Goal: Information Seeking & Learning: Check status

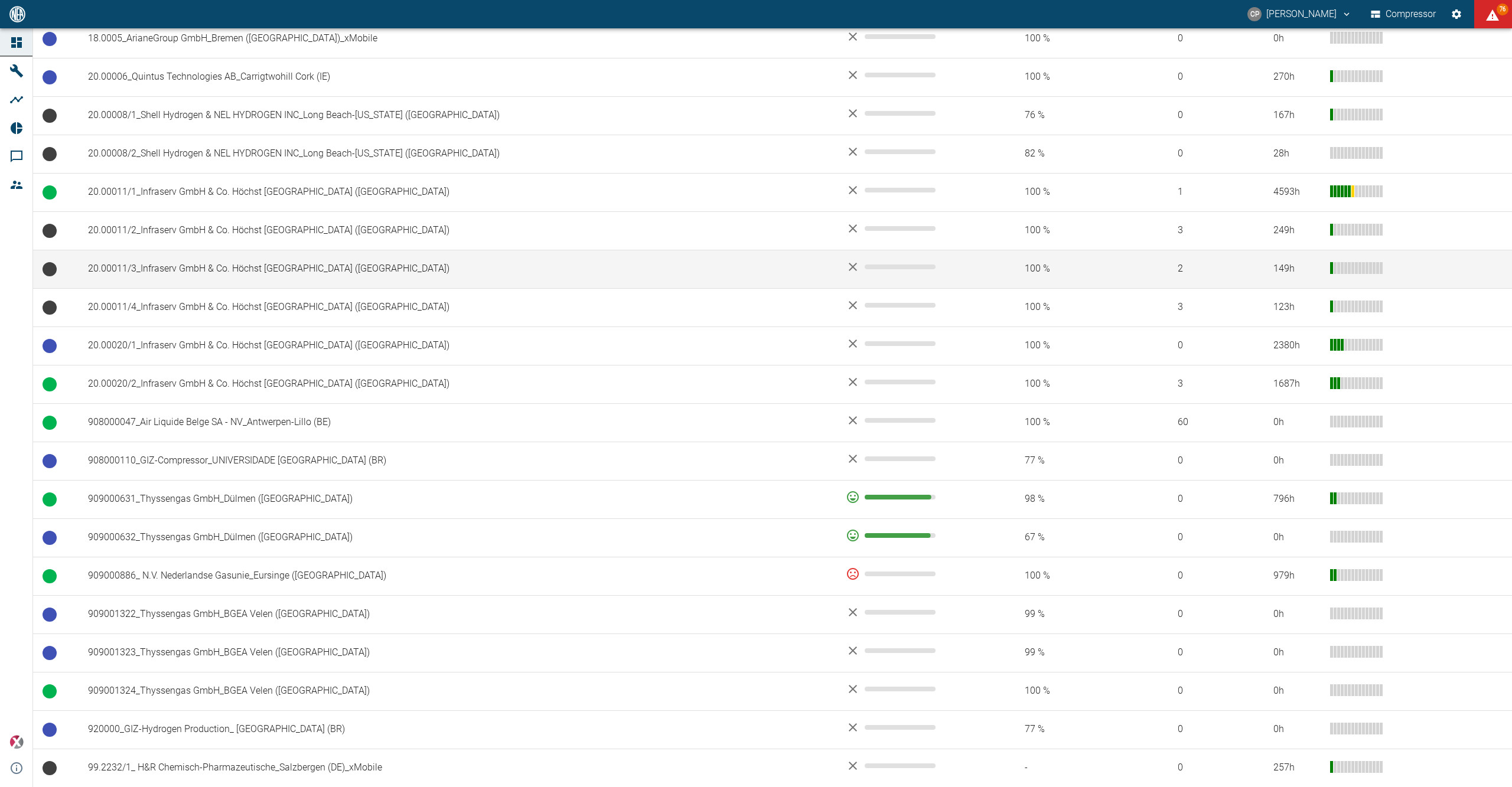
scroll to position [473, 0]
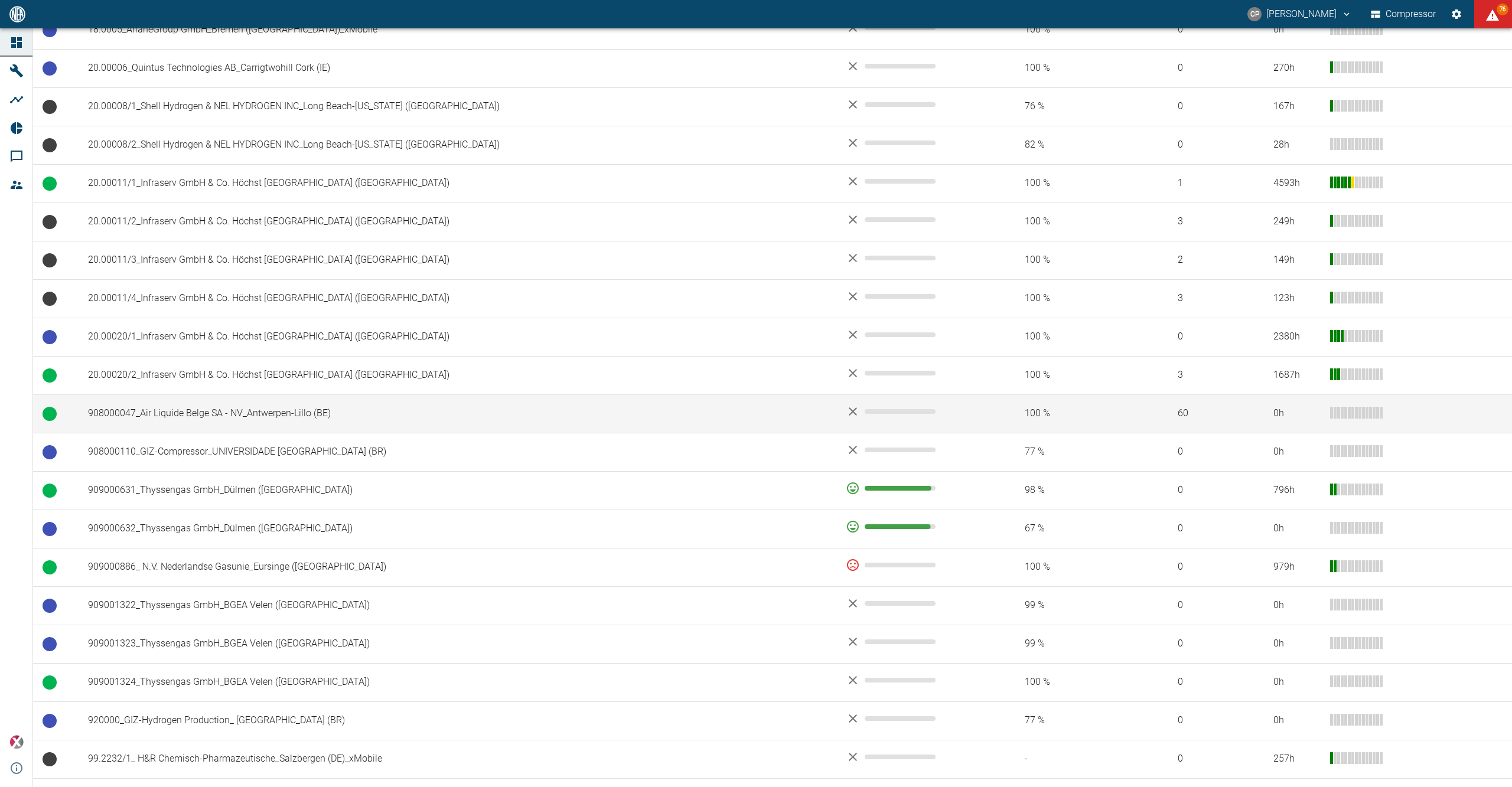
click at [239, 419] on td "908000047_Air Liquide Belge SA - NV_Antwerpen-Lillo (BE)" at bounding box center [458, 413] width 758 height 38
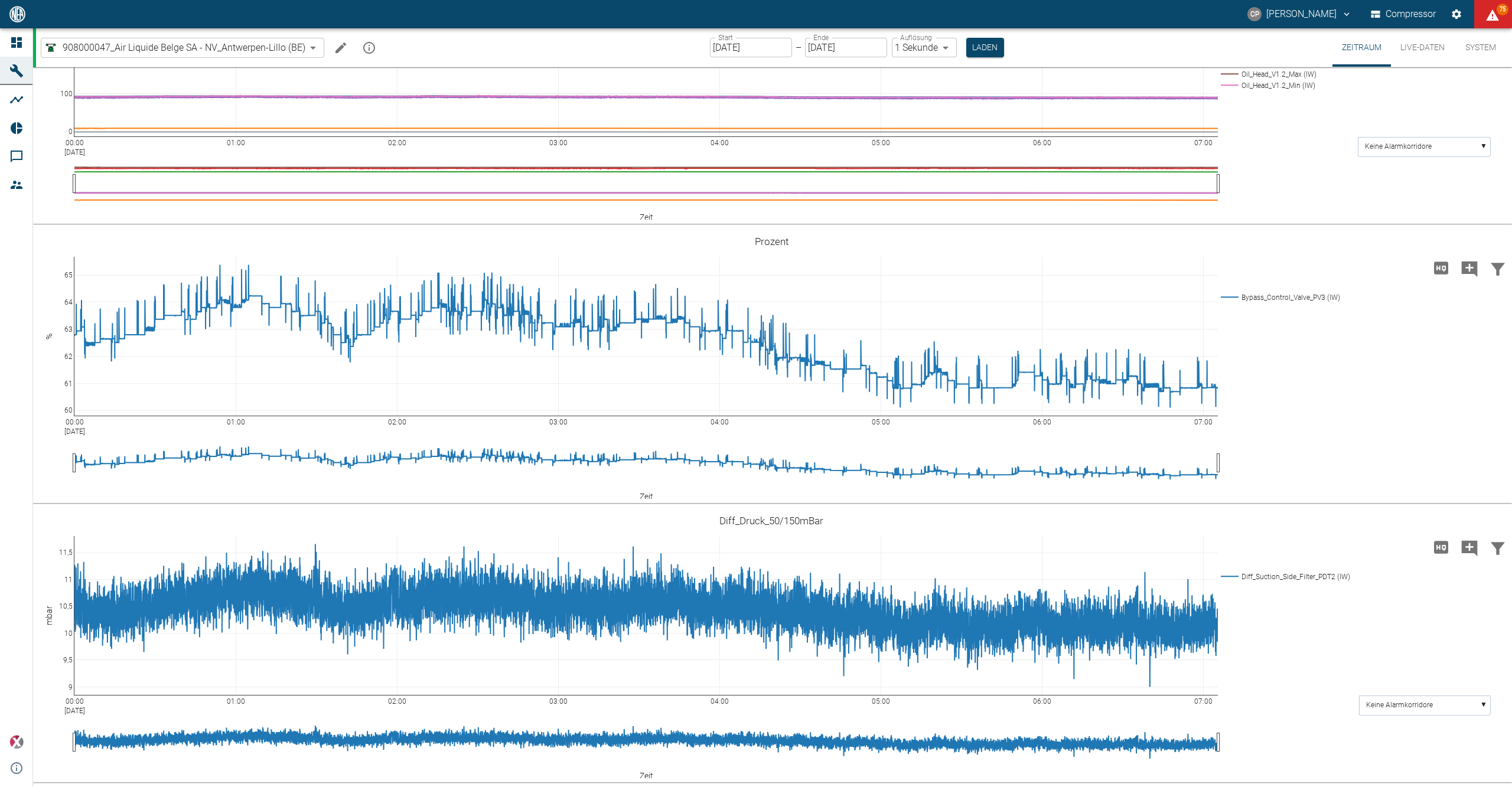
scroll to position [630, 0]
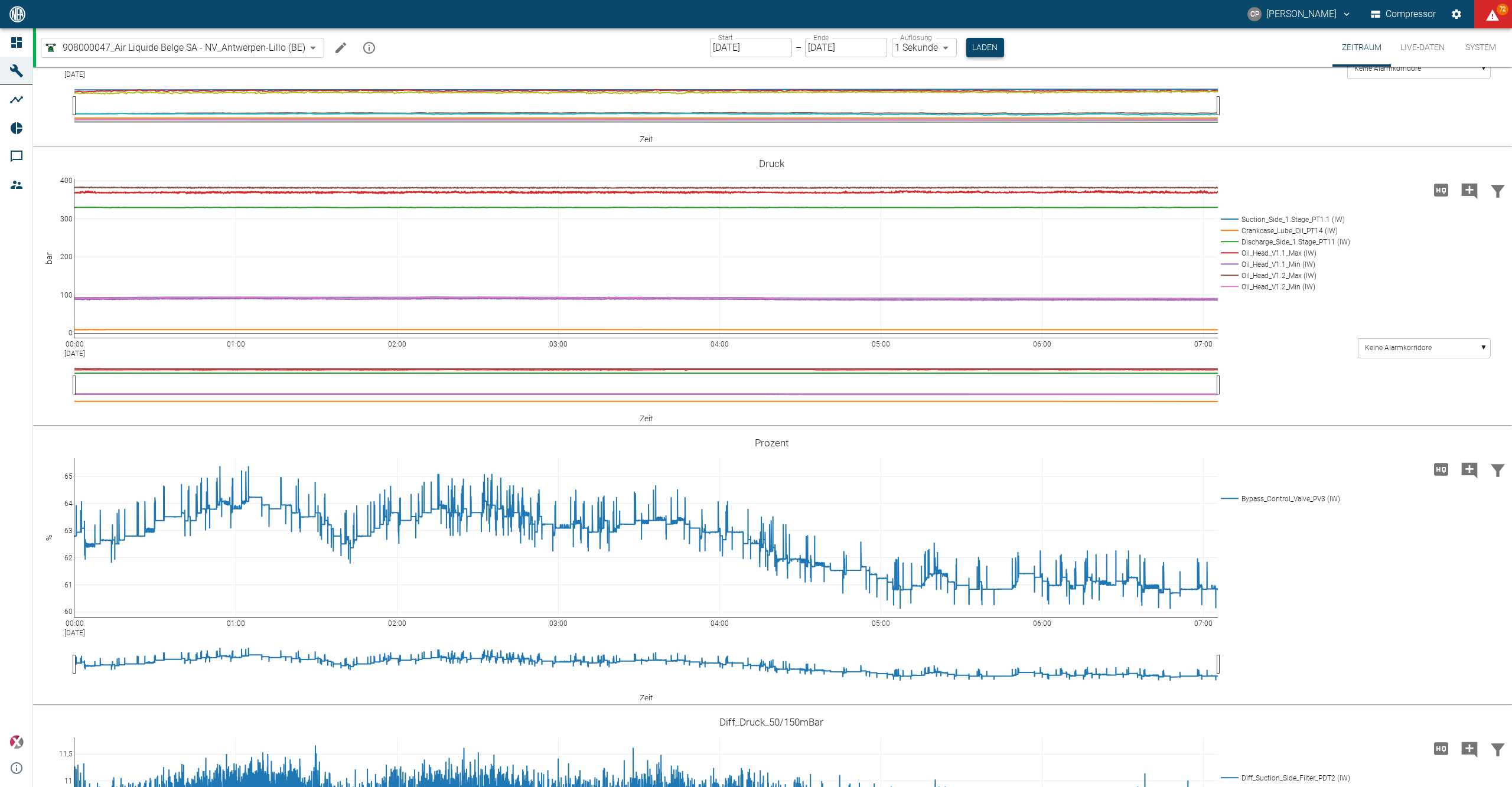
click at [982, 50] on button "Laden" at bounding box center [985, 47] width 37 height 19
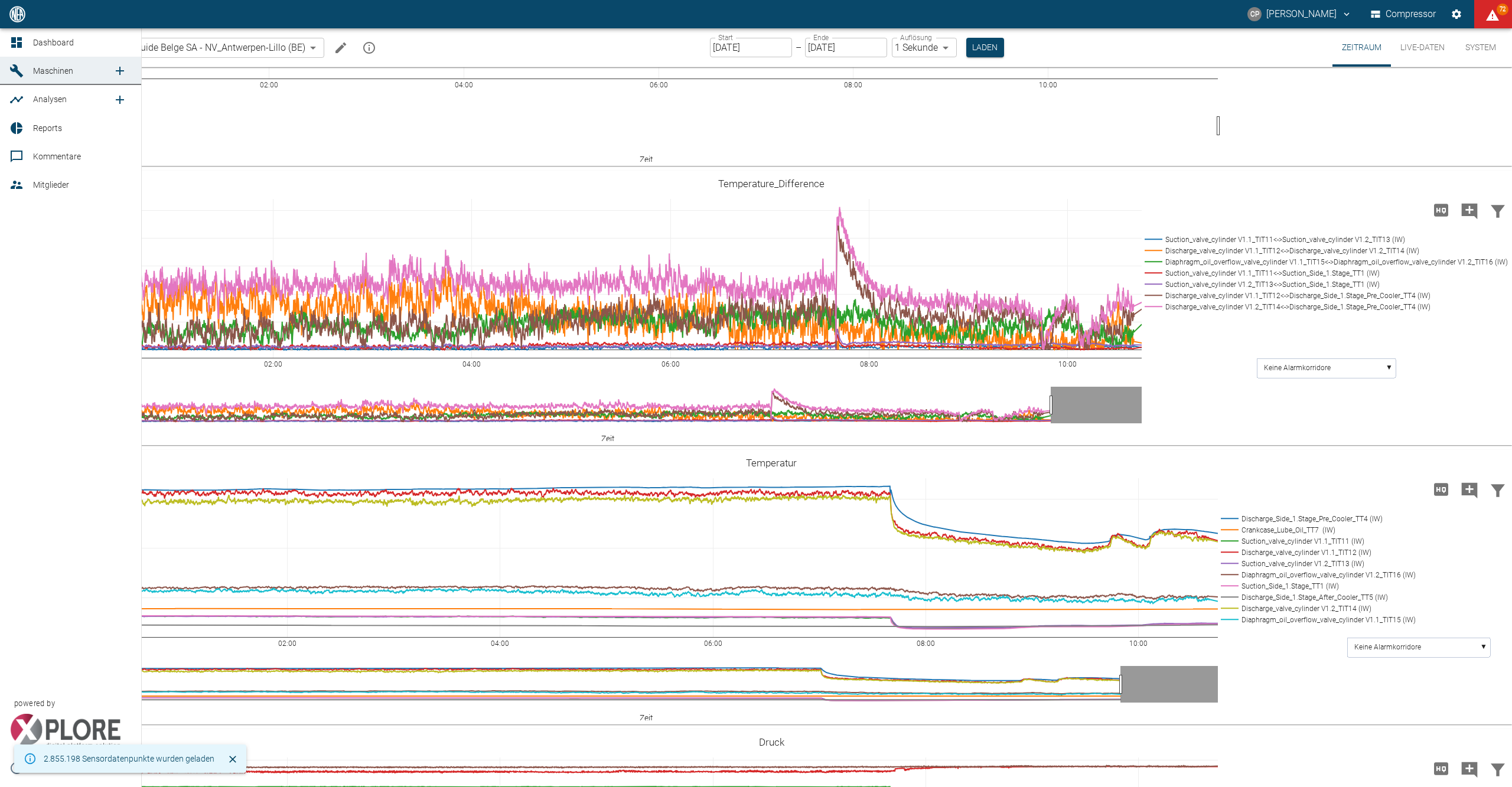
scroll to position [672, 0]
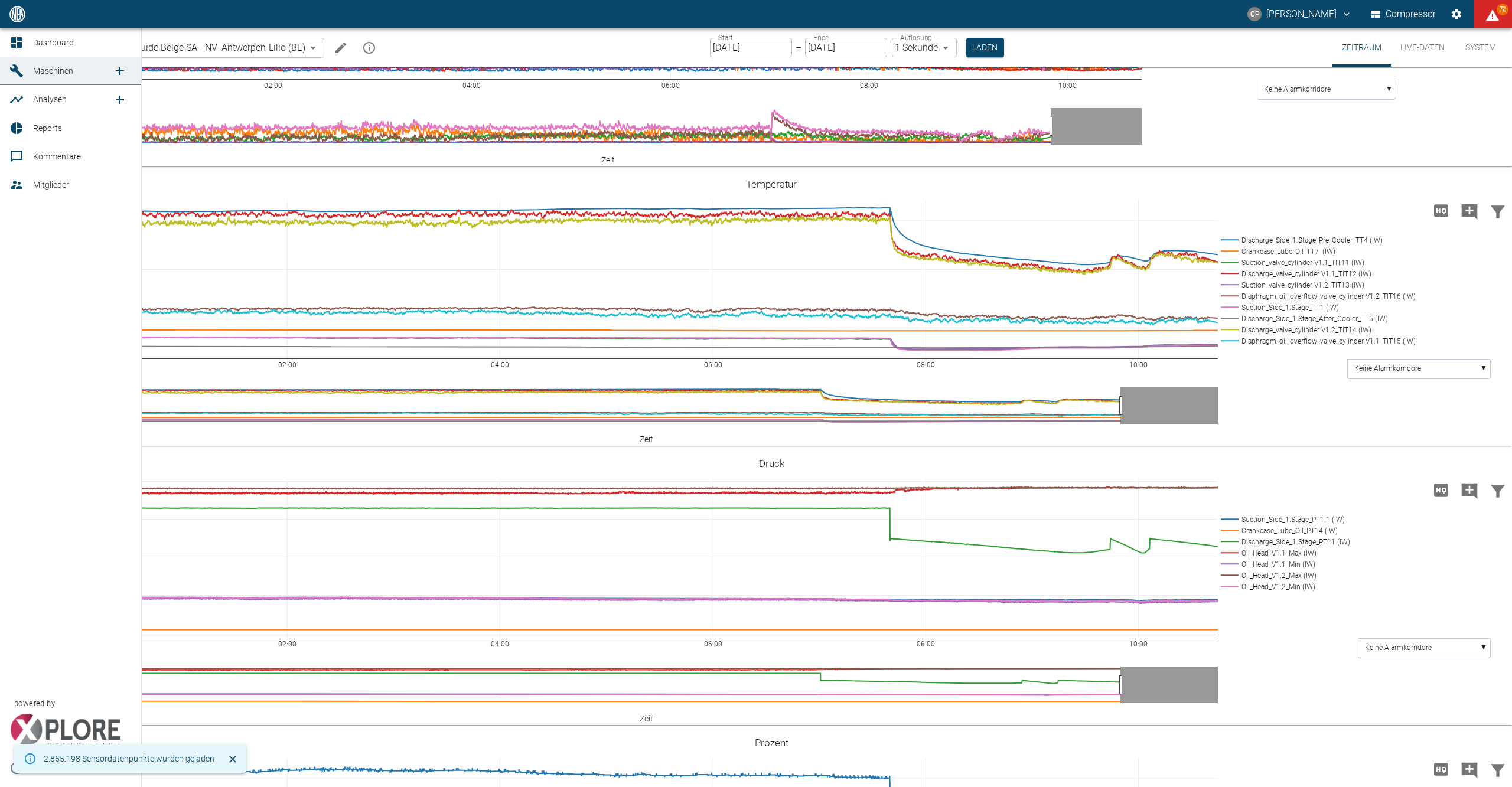
click at [29, 35] on link "Dashboard" at bounding box center [71, 42] width 141 height 28
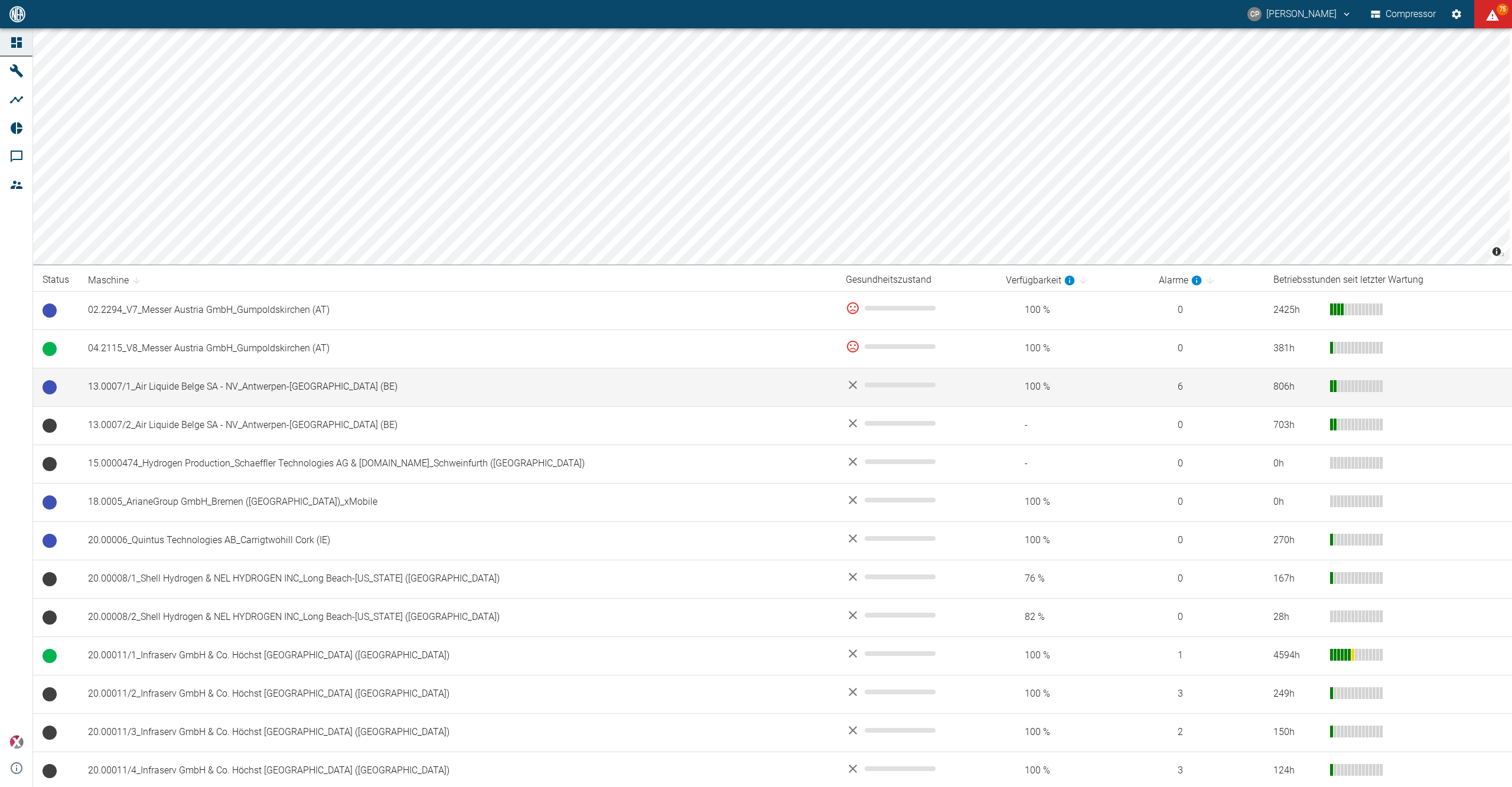
click at [402, 384] on td "13.0007/1_Air Liquide Belge SA - NV_Antwerpen-[GEOGRAPHIC_DATA] (BE)" at bounding box center [458, 387] width 758 height 38
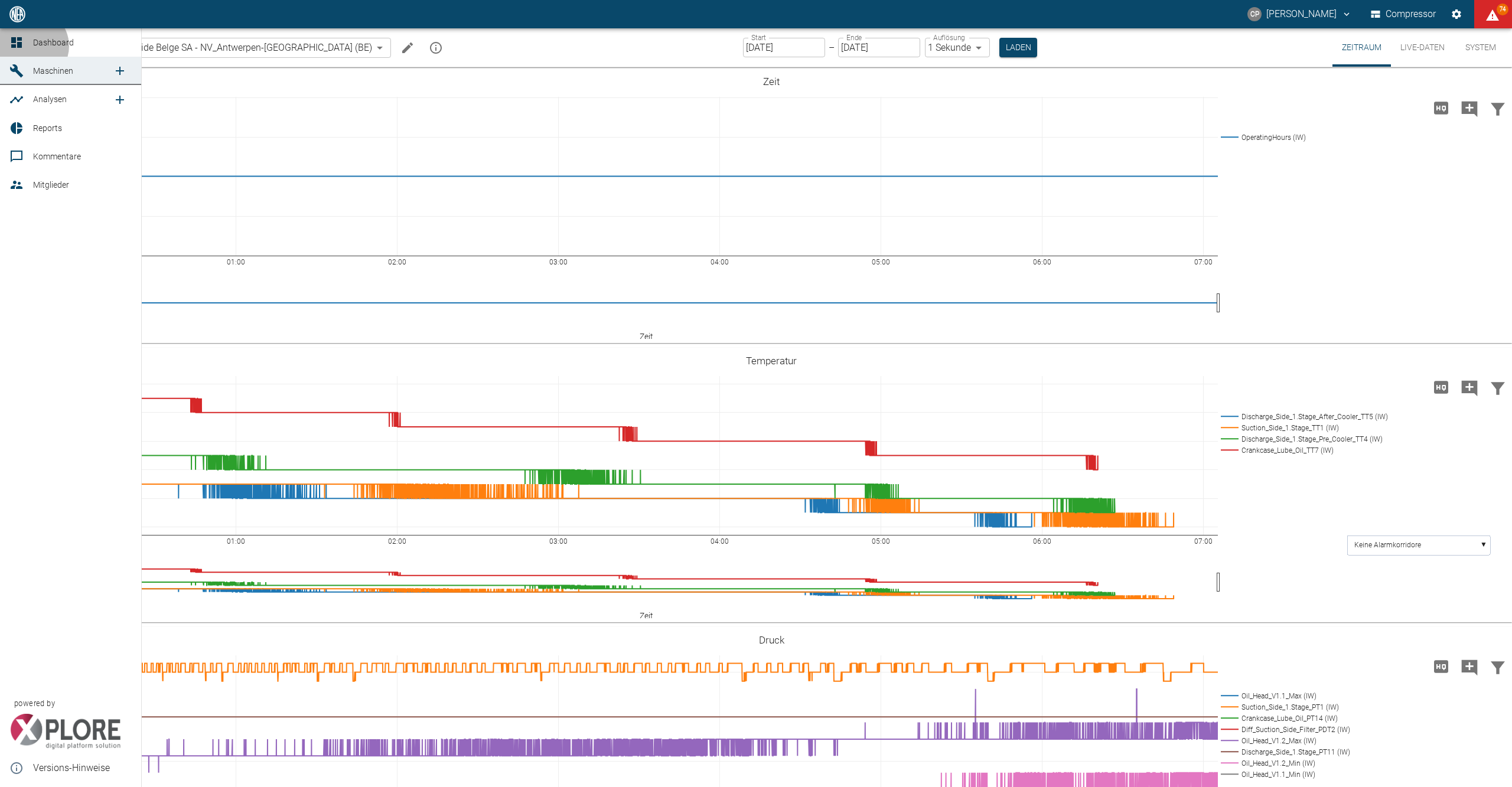
click at [31, 46] on link "Dashboard" at bounding box center [71, 42] width 141 height 28
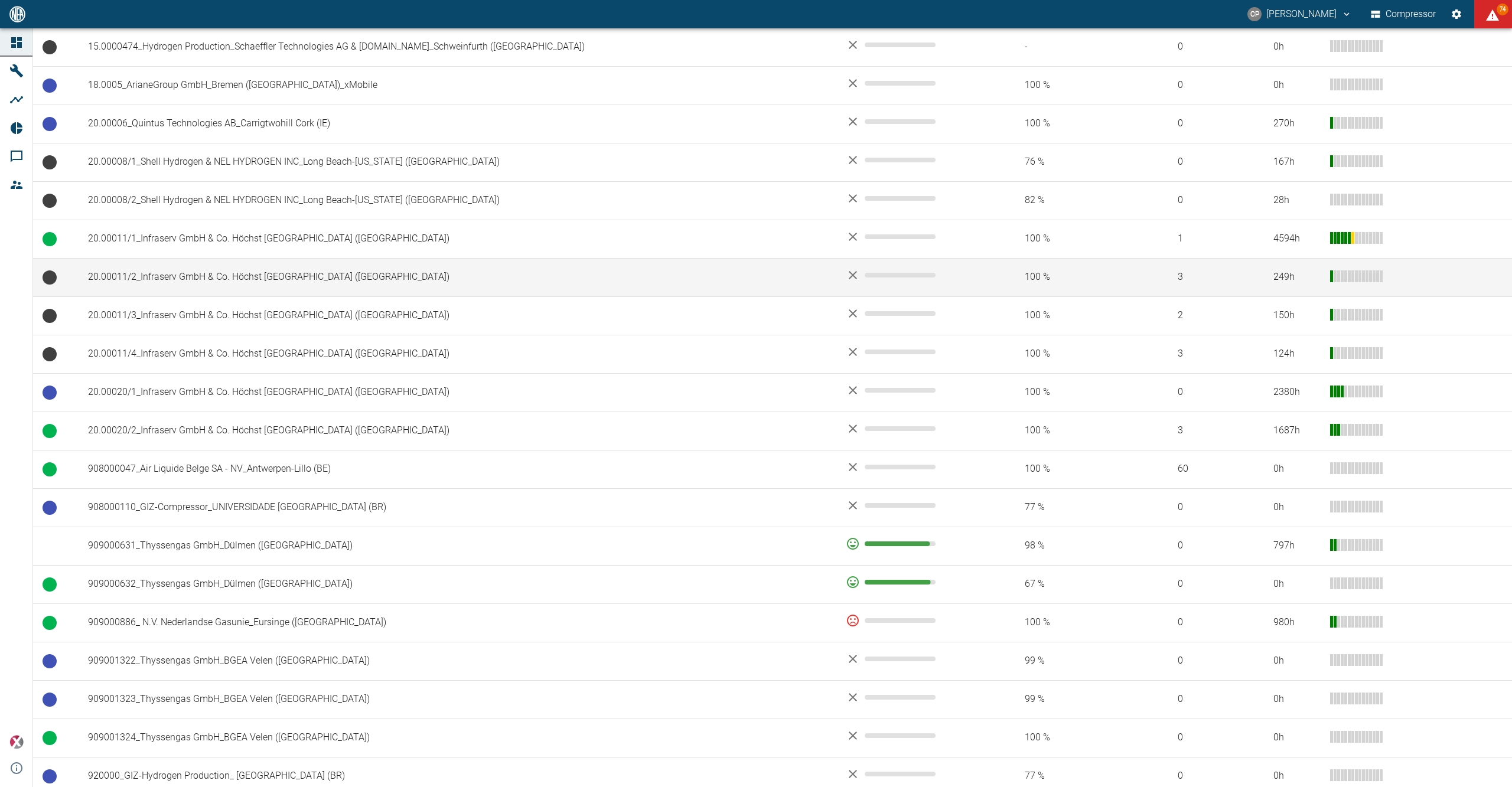
scroll to position [473, 0]
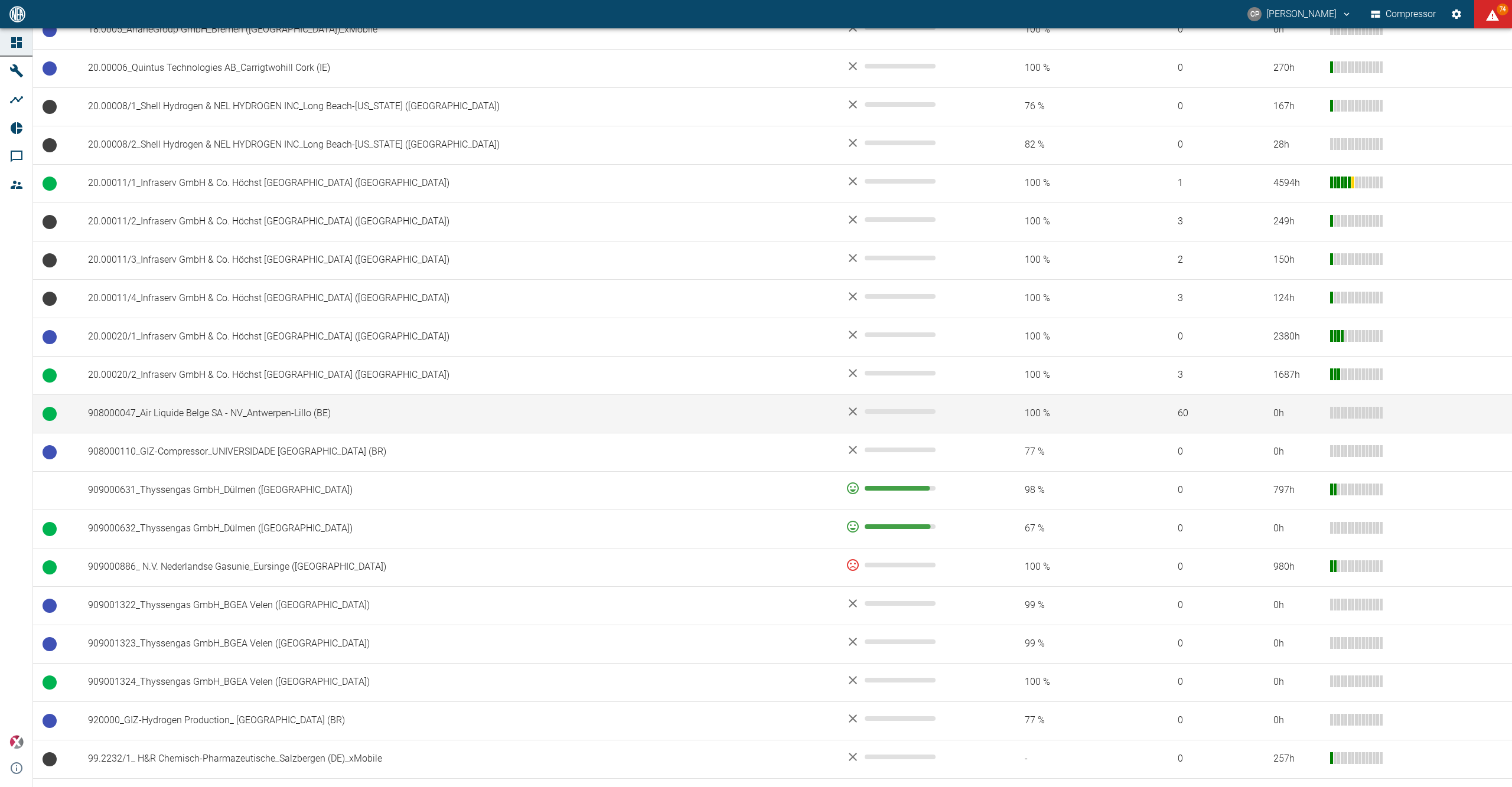
click at [184, 418] on td "908000047_Air Liquide Belge SA - NV_Antwerpen-Lillo (BE)" at bounding box center [458, 413] width 758 height 38
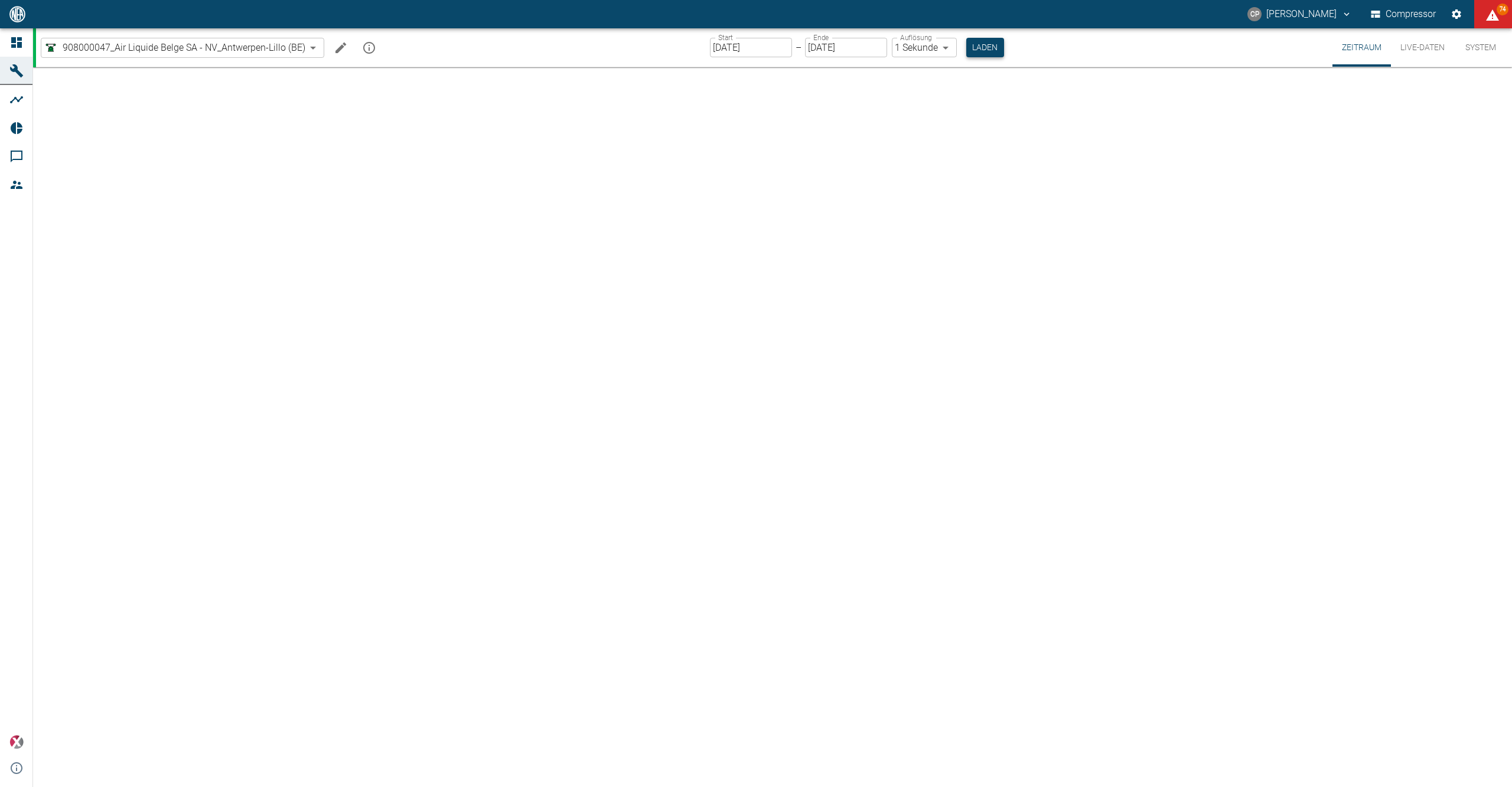
click at [982, 53] on button "Laden" at bounding box center [985, 47] width 37 height 19
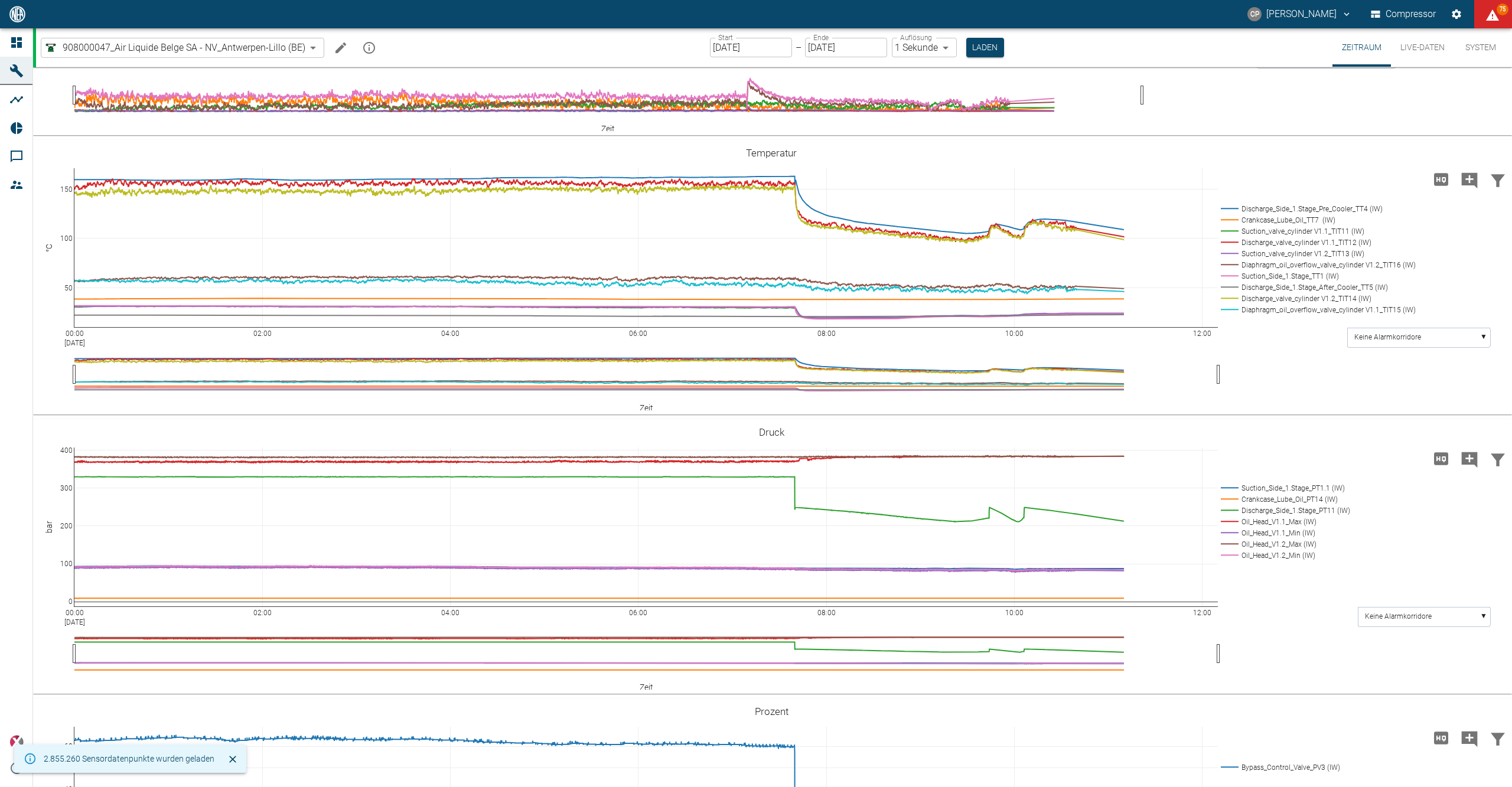
scroll to position [551, 0]
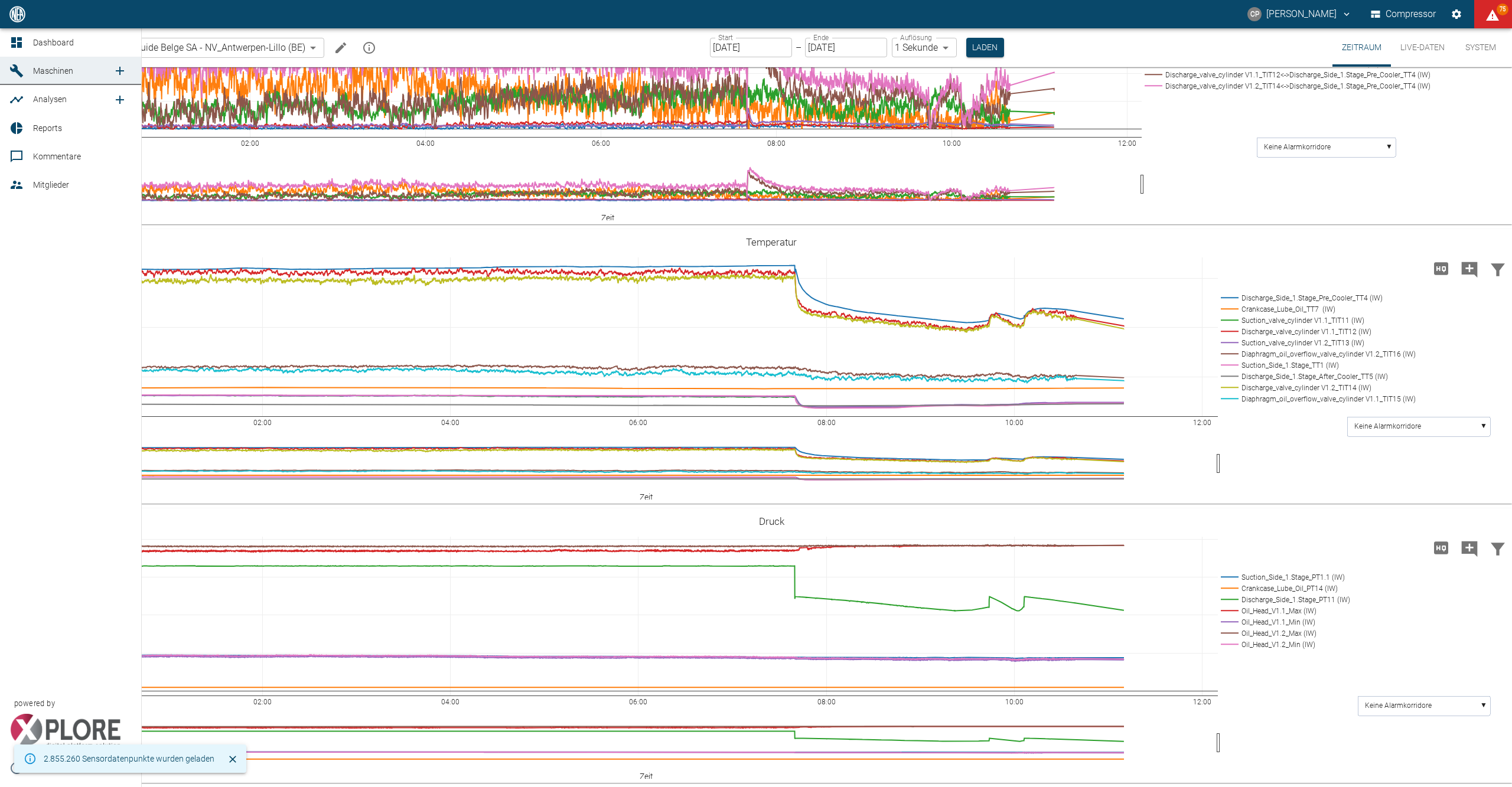
click at [22, 43] on icon at bounding box center [17, 43] width 14 height 14
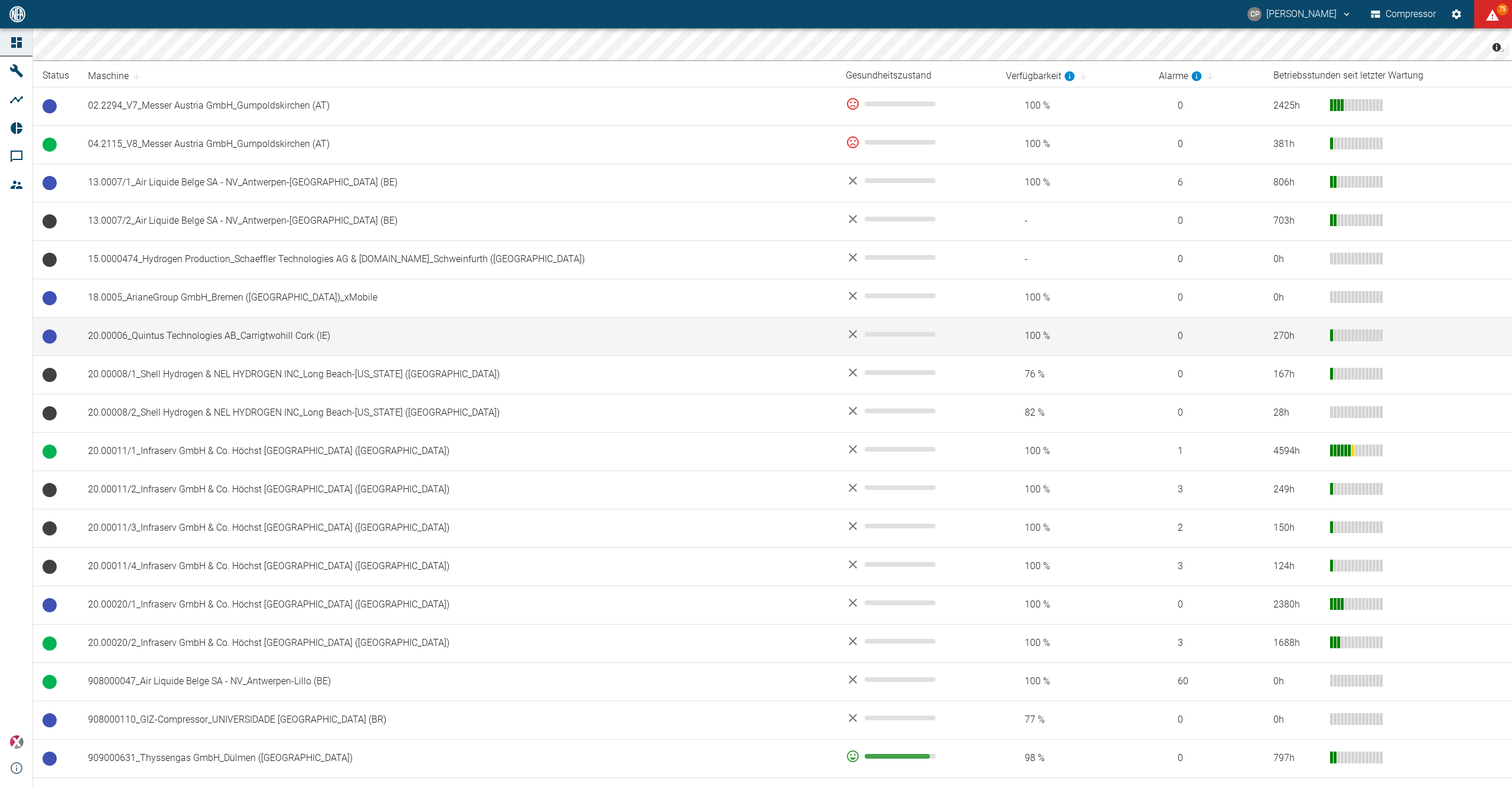
scroll to position [236, 0]
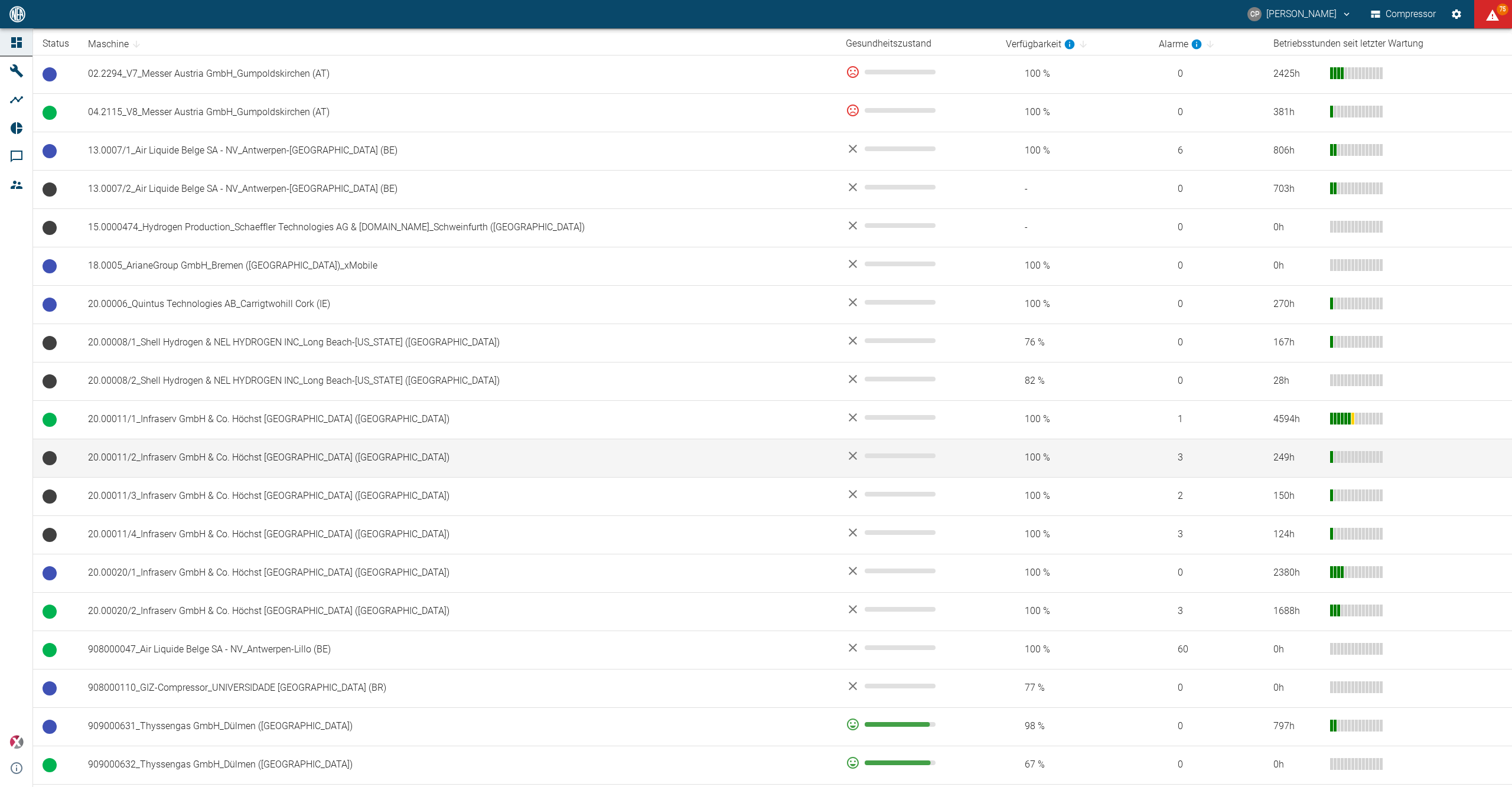
click at [358, 476] on td "20.00011/2_Infraserv GmbH & Co. Höchst [GEOGRAPHIC_DATA] (DE)" at bounding box center [458, 458] width 758 height 38
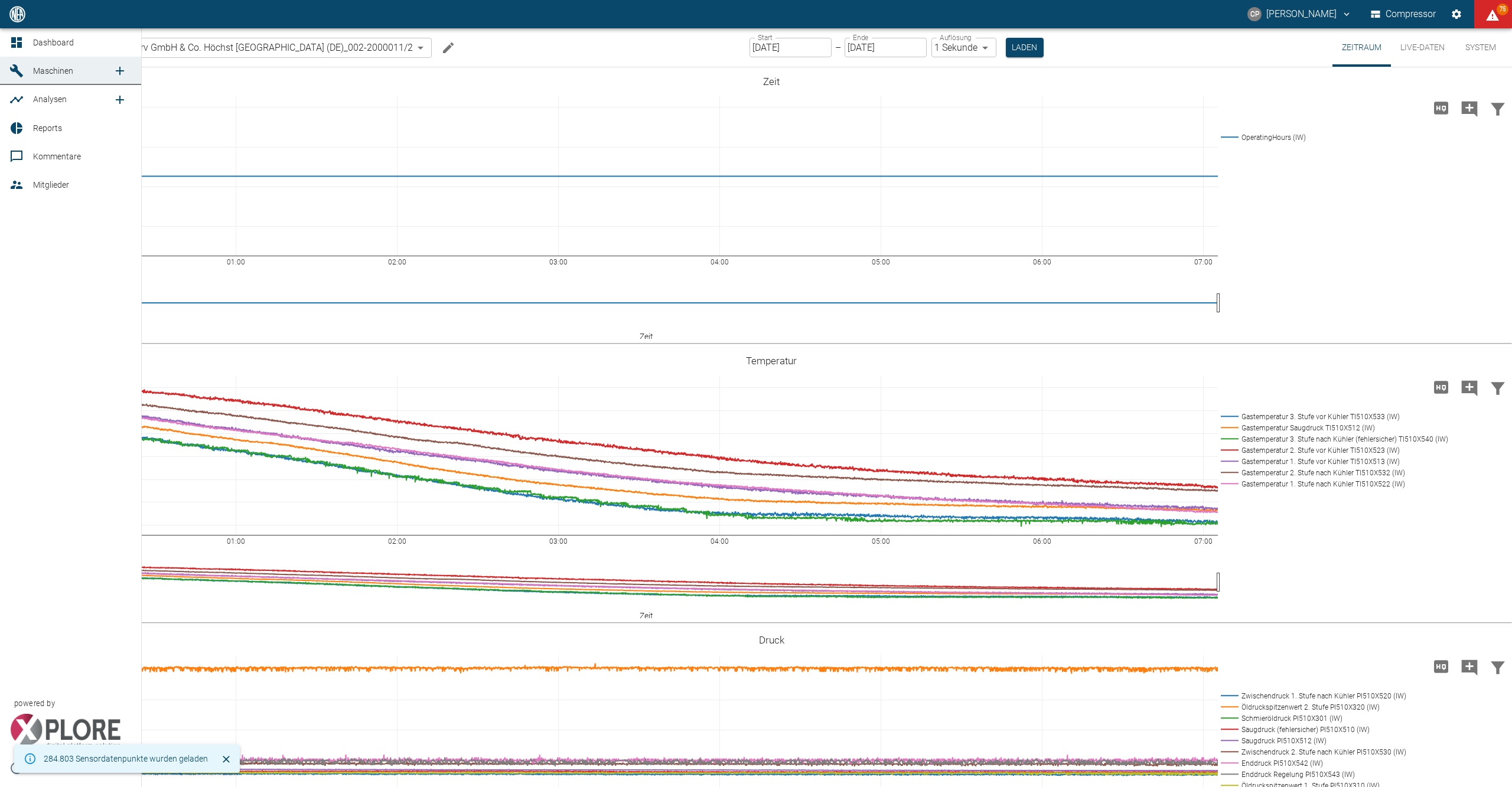
click at [13, 44] on icon at bounding box center [17, 43] width 14 height 14
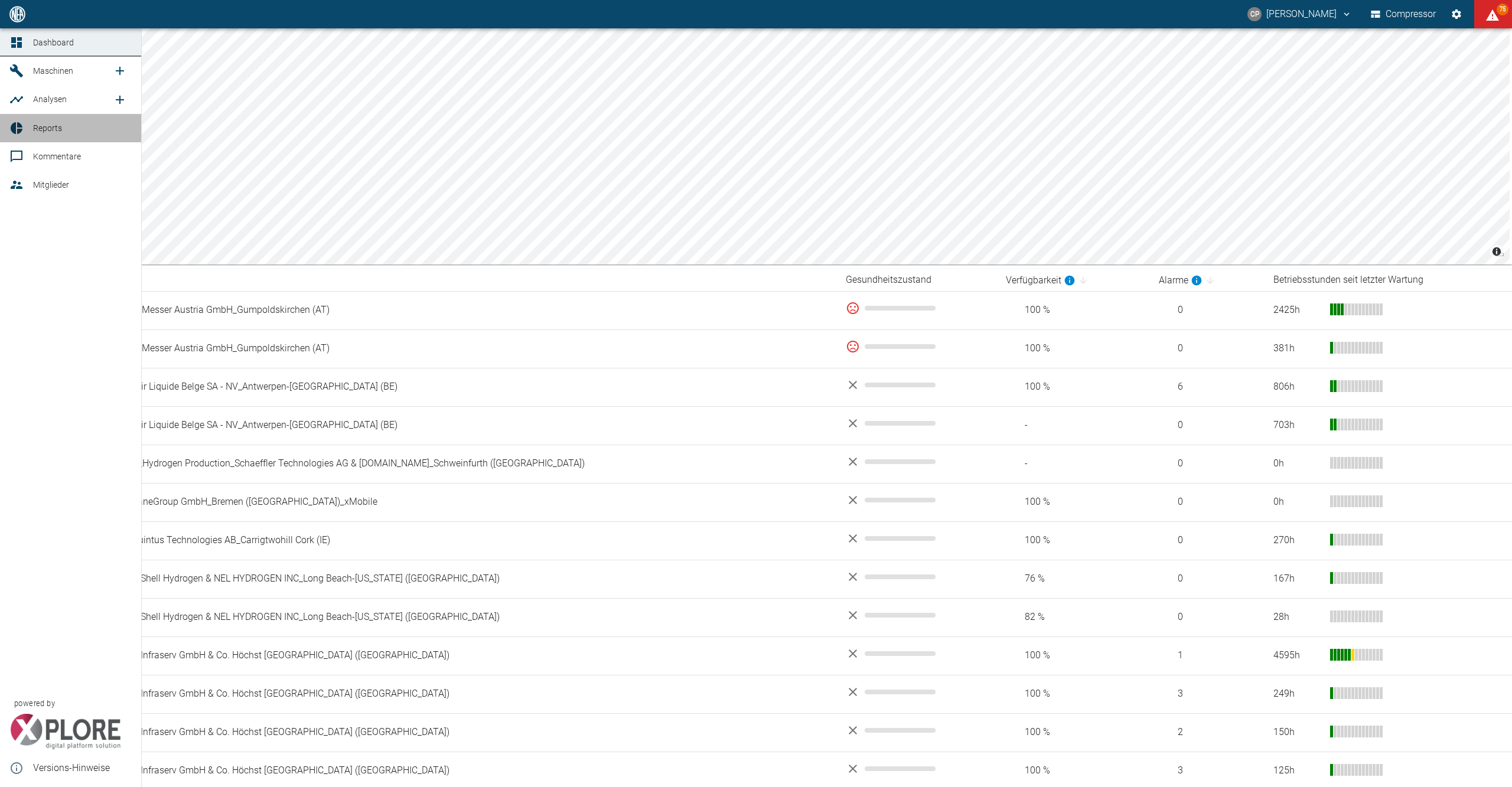
click at [35, 133] on span "Reports" at bounding box center [48, 128] width 29 height 9
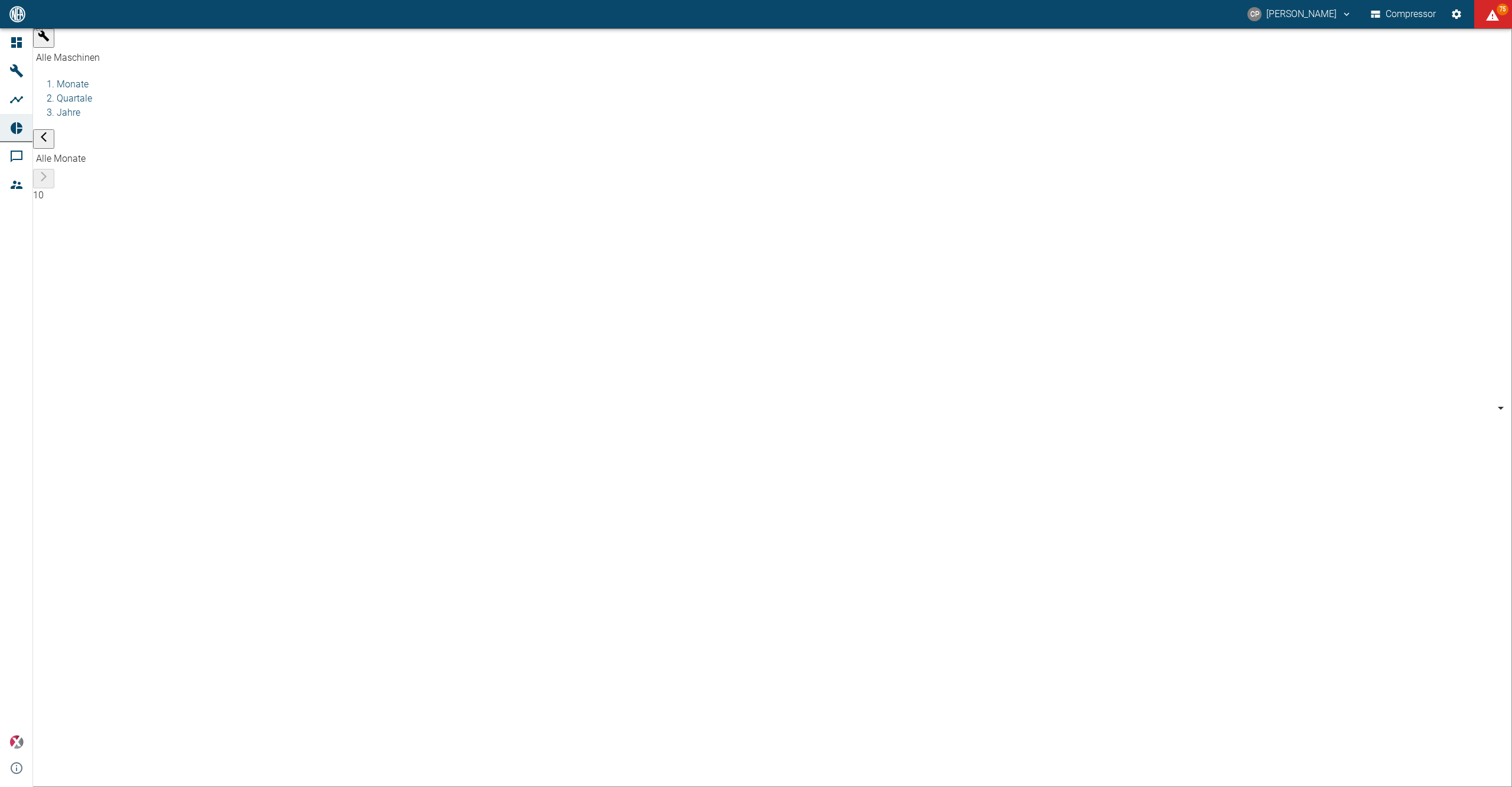
click at [154, 48] on body "CP Christoph Palm Compressor 75 Dashboard Maschinen Analysen Reports Kommentare…" at bounding box center [756, 394] width 1512 height 787
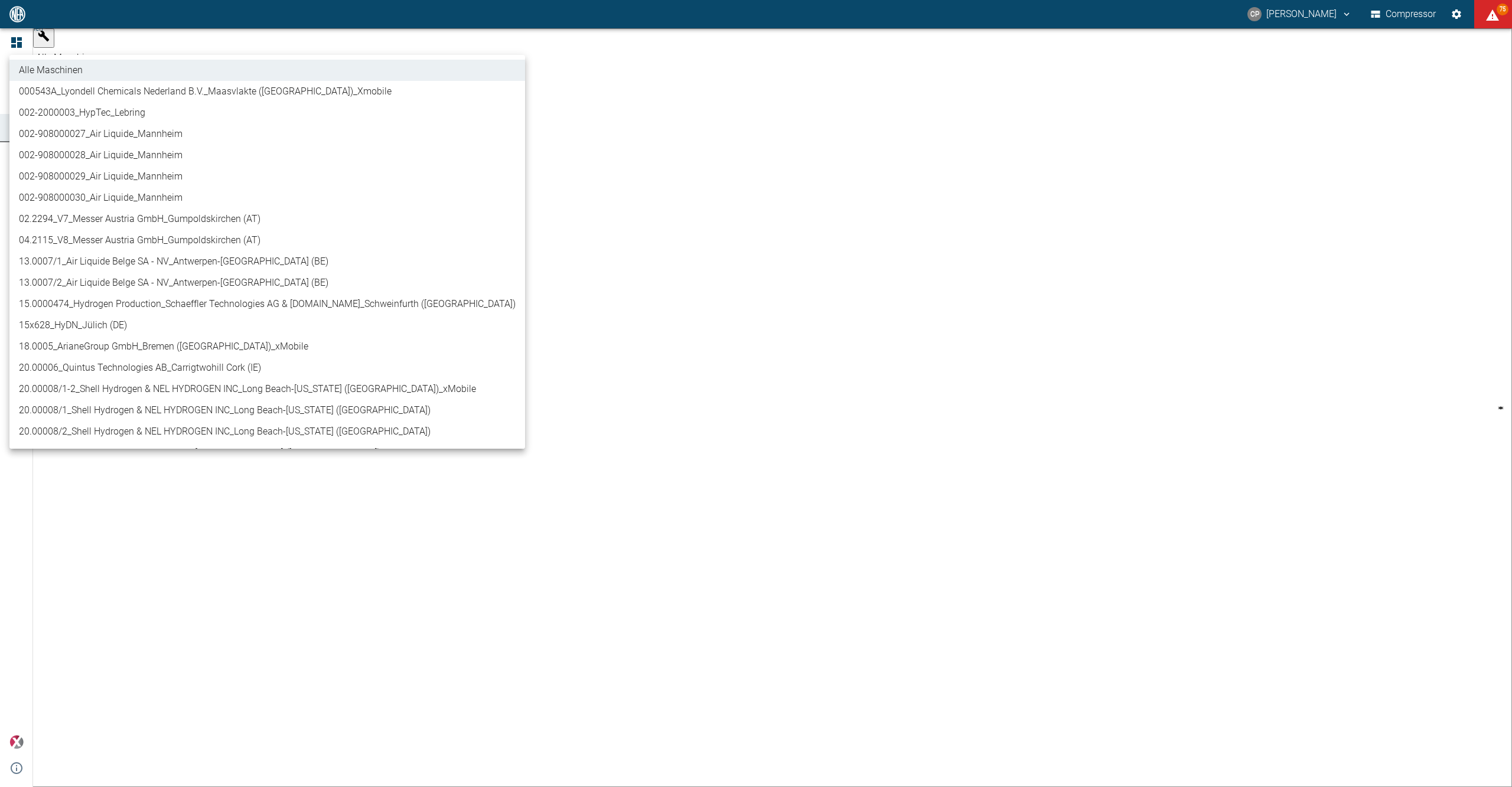
click at [92, 223] on li "02.2294_V7_Messer Austria GmbH_Gumpoldskirchen (AT)" at bounding box center [267, 219] width 515 height 22
type input "52381507-e89c-473a-84ef-8e4810c4aa68"
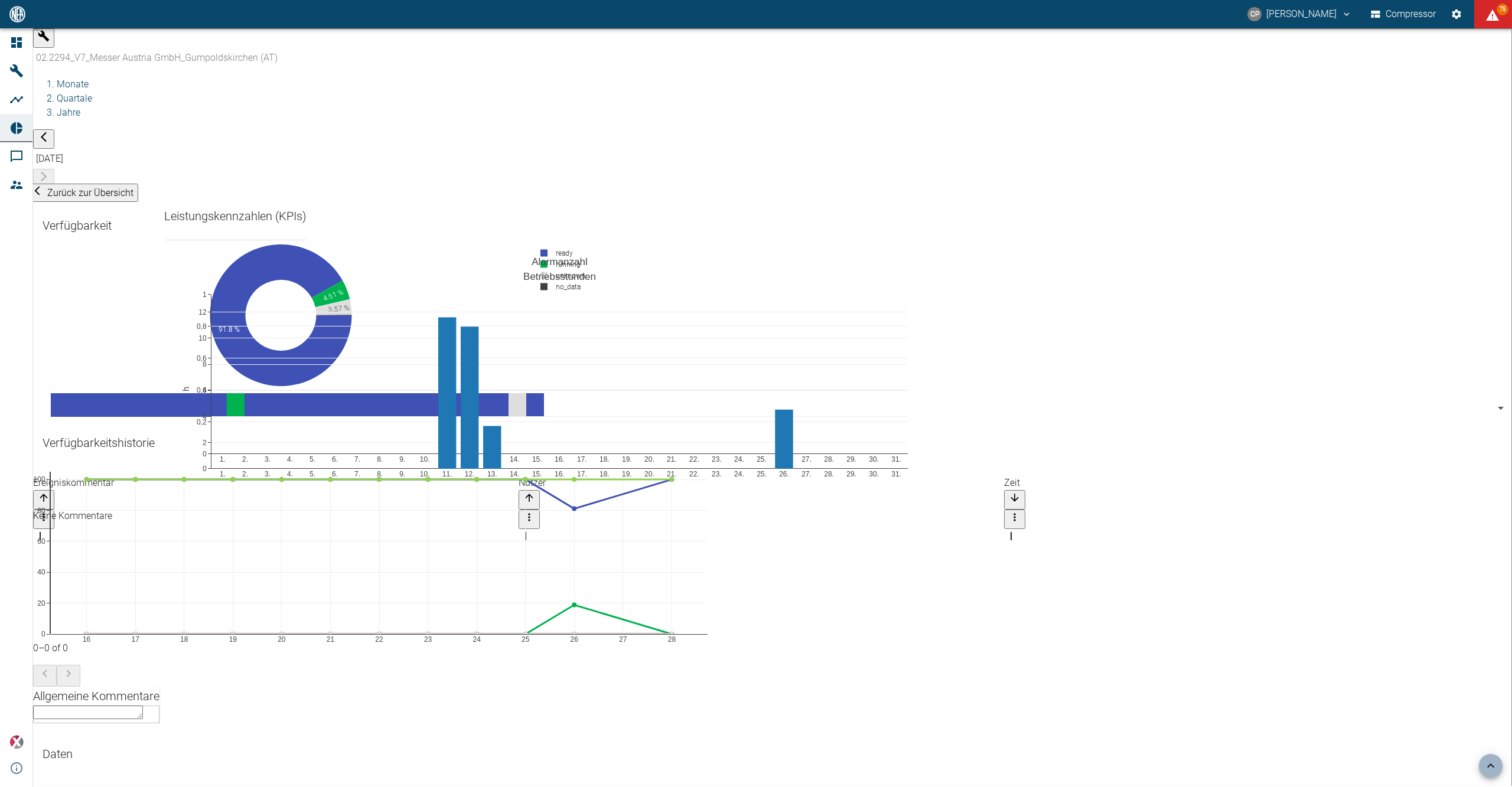
scroll to position [483, 0]
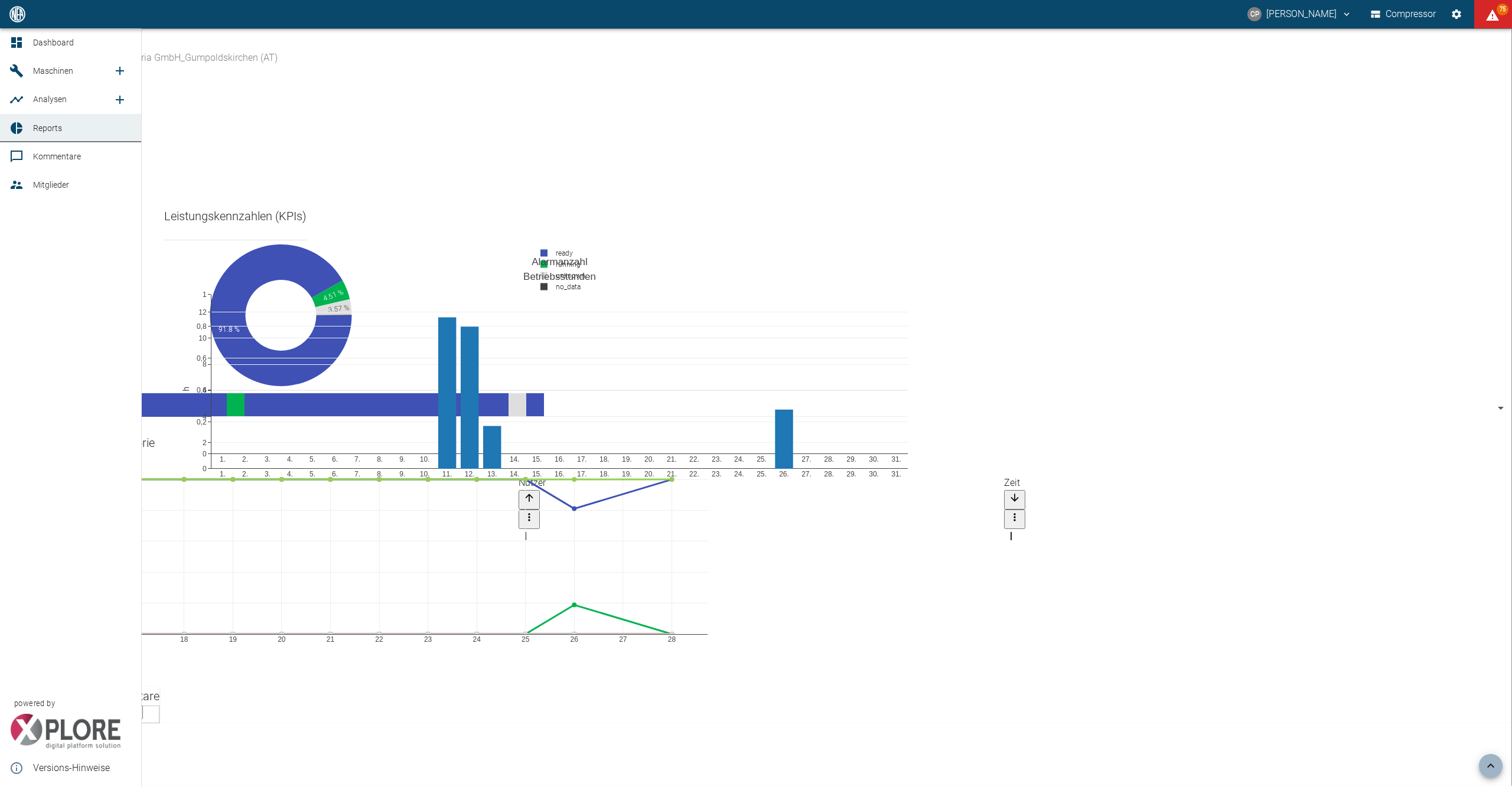
click at [31, 39] on link "Dashboard" at bounding box center [71, 42] width 141 height 28
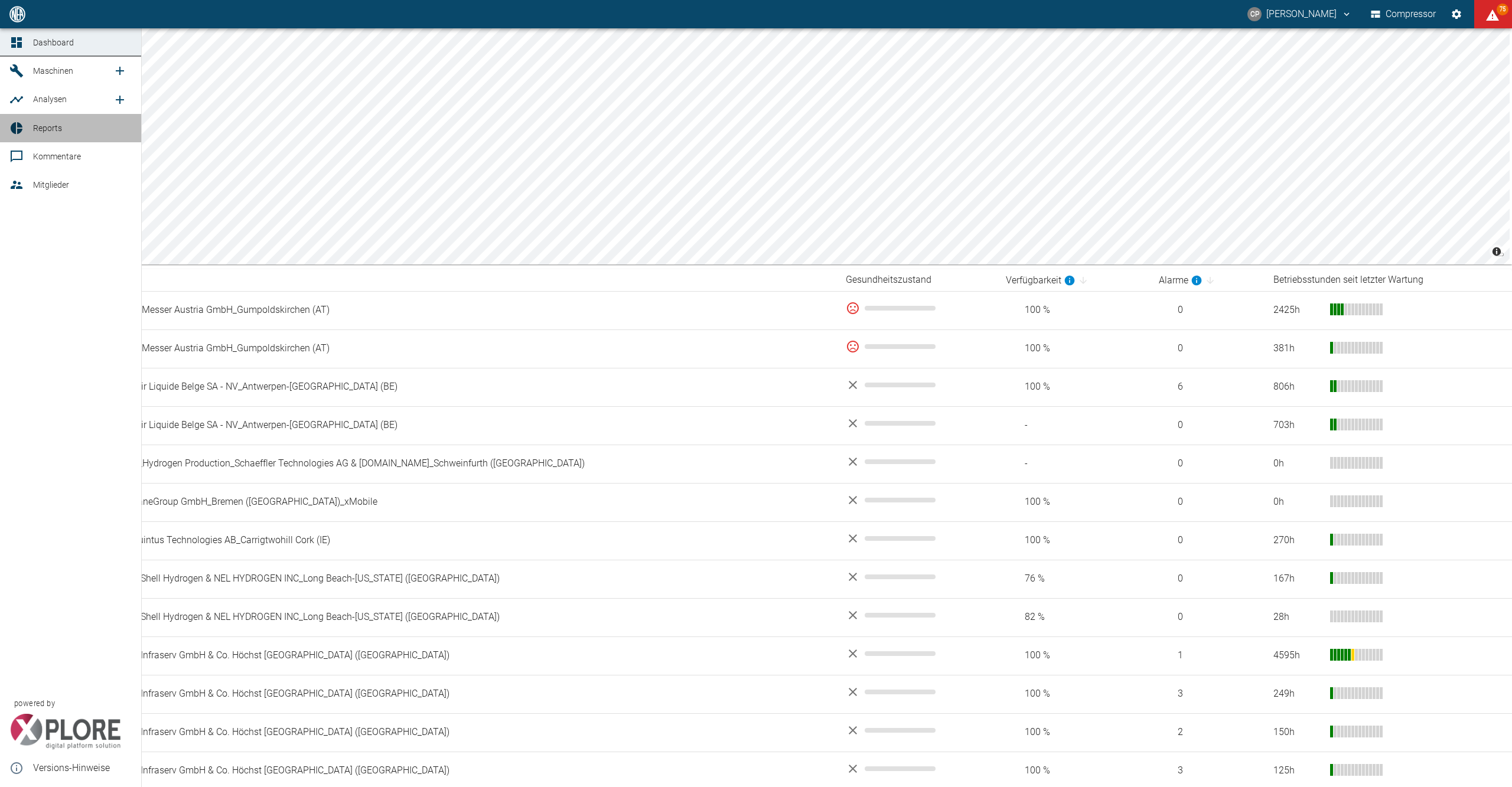
click at [27, 135] on div at bounding box center [18, 128] width 18 height 14
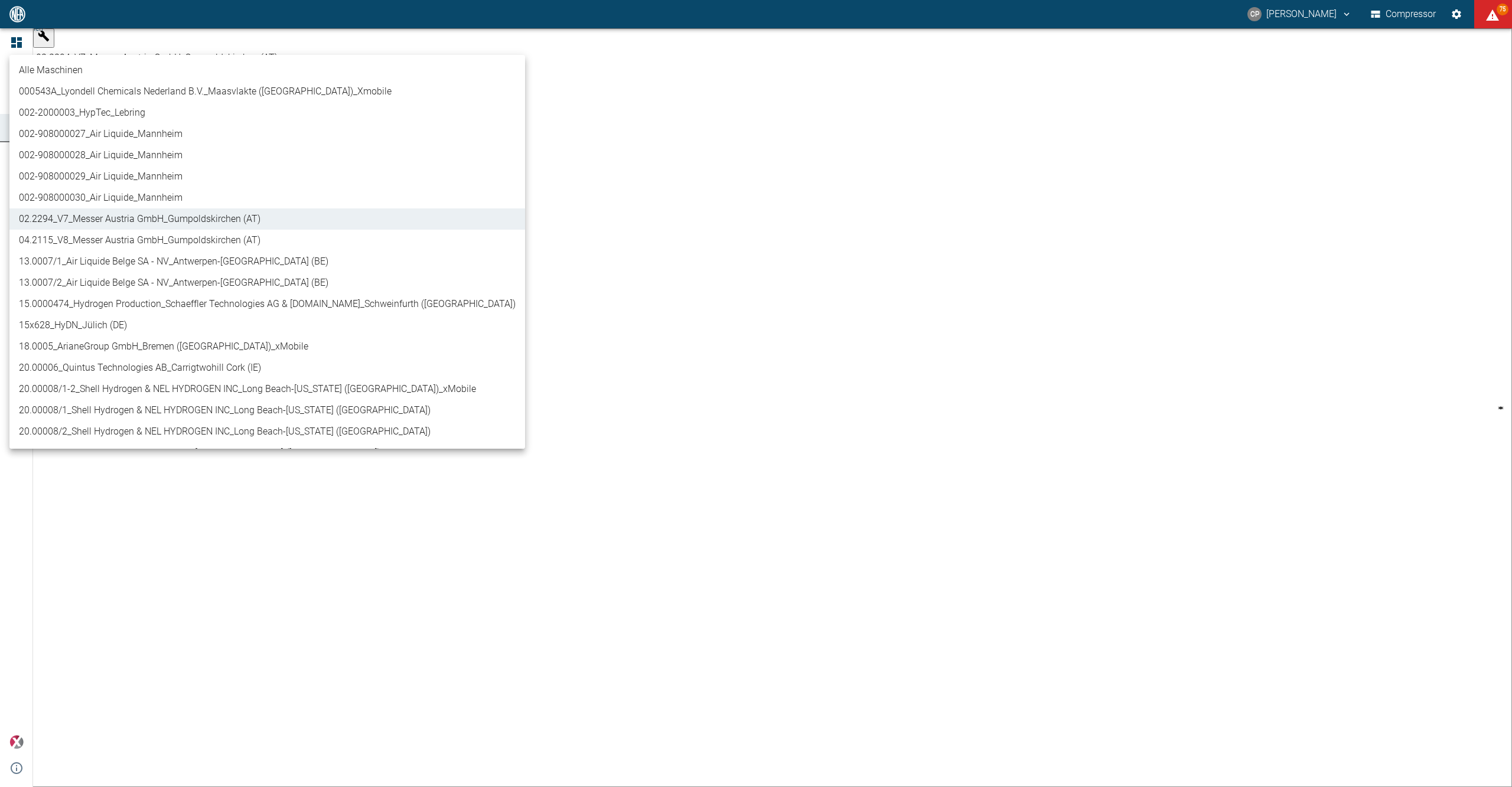
click at [154, 44] on body "CP Christoph Palm Compressor 75 Dashboard Maschinen Analysen Reports Kommentare…" at bounding box center [756, 394] width 1512 height 787
click at [124, 241] on li "04.2115_V8_Messer Austria GmbH_Gumpoldskirchen (AT)" at bounding box center [267, 241] width 515 height 22
type input "62df7942-7815-4ccf-a722-4ba74b721732"
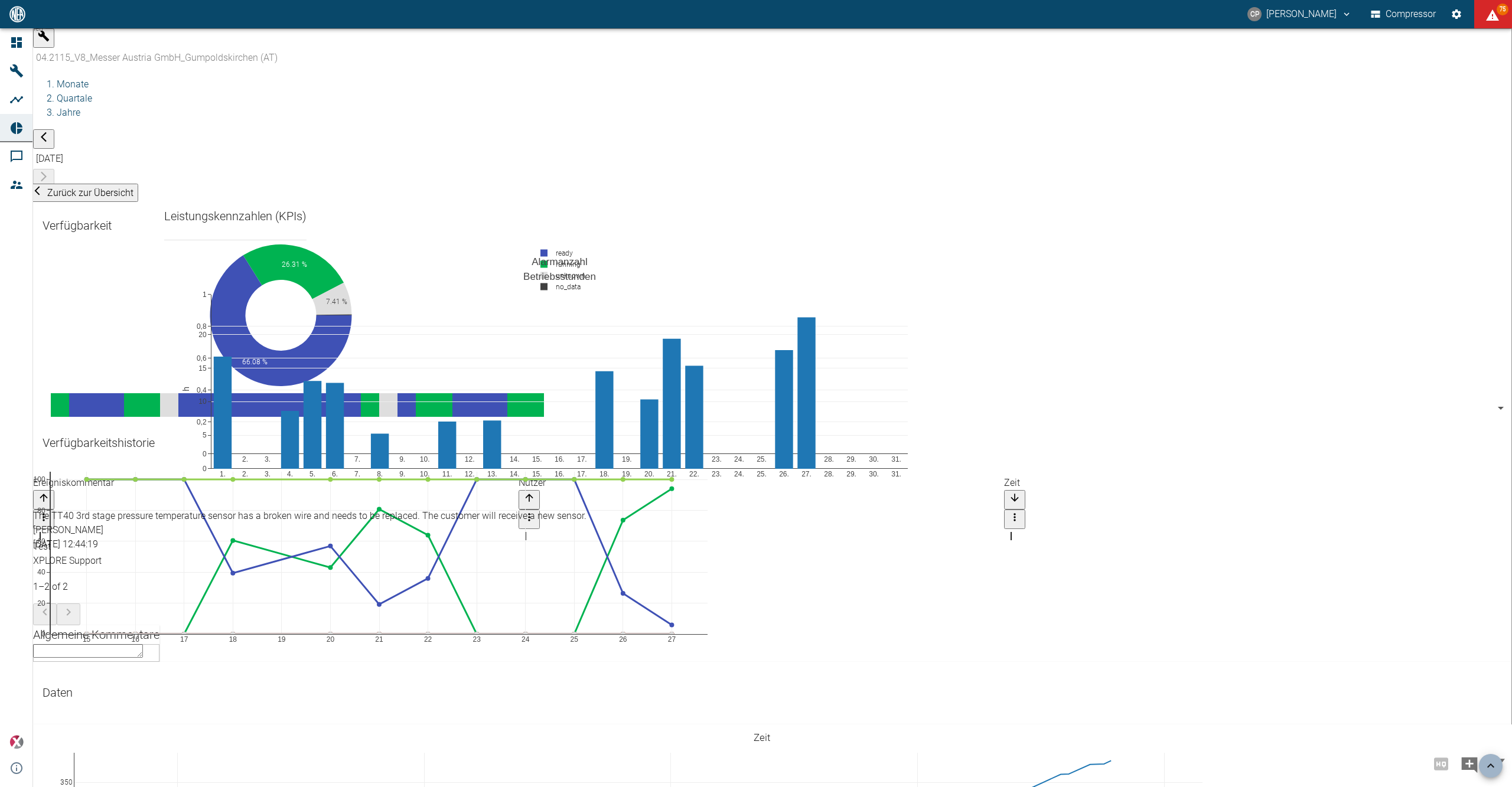
scroll to position [473, 0]
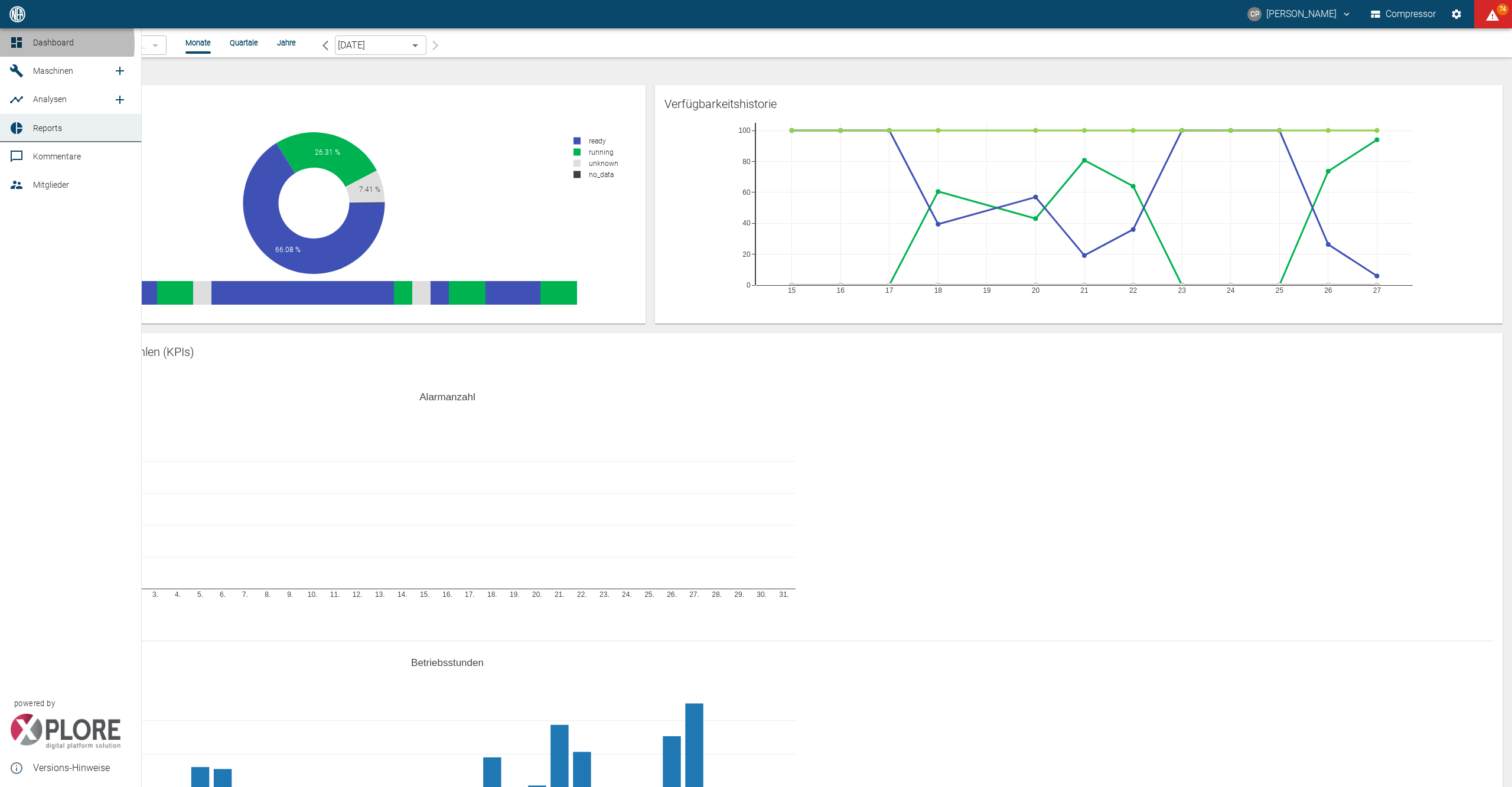
click at [20, 44] on icon at bounding box center [17, 43] width 11 height 11
